Goal: Information Seeking & Learning: Learn about a topic

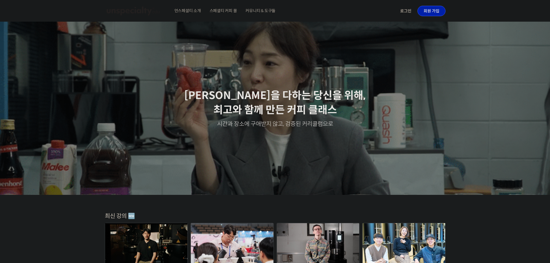
click at [226, 11] on span "스페셜티 커피 몰" at bounding box center [223, 11] width 27 height 22
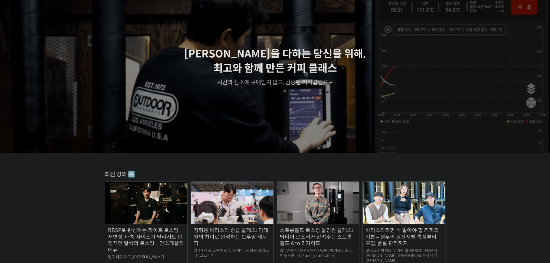
scroll to position [58, 0]
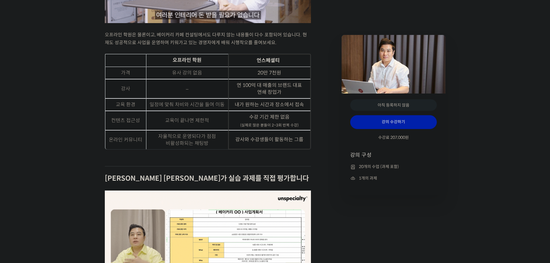
scroll to position [1588, 0]
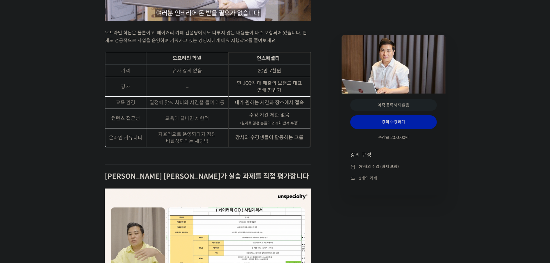
click at [312, 181] on div "[PERSON_NAME] [PERSON_NAME]를 소개합니다! <[PERSON_NAME]> 대표 YouTube <창업오빠 [PERSON_NA…" at bounding box center [220, 94] width 237 height 2889
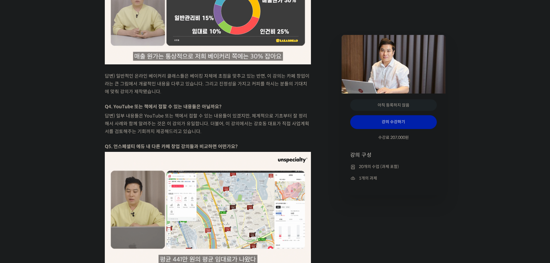
scroll to position [2310, 0]
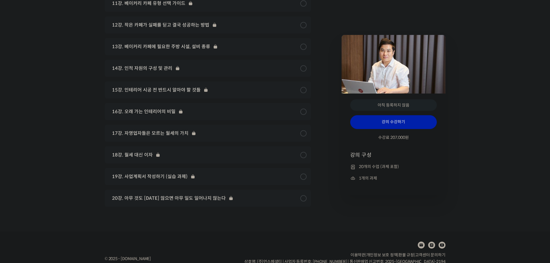
scroll to position [2923, 0]
